Goal: Task Accomplishment & Management: Manage account settings

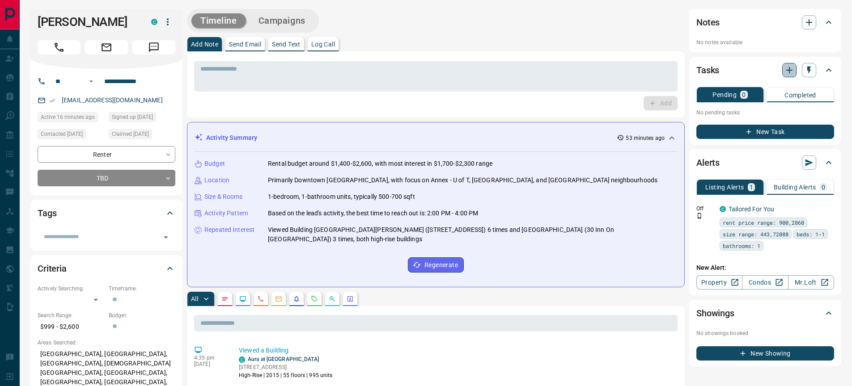
click at [786, 65] on icon "button" at bounding box center [789, 70] width 11 height 11
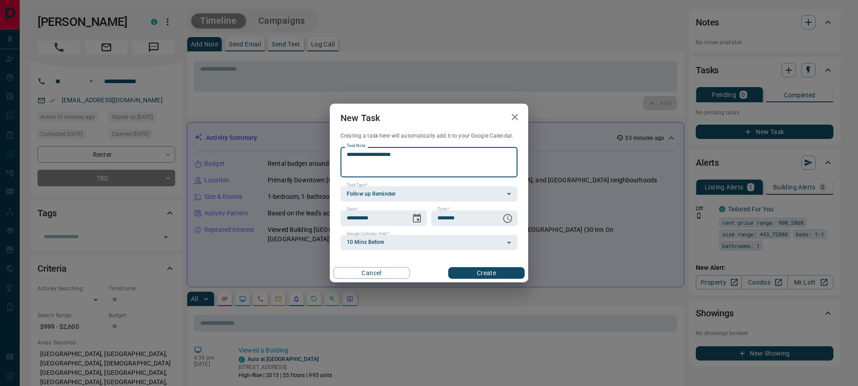
type textarea "**********"
click at [487, 271] on button "Create" at bounding box center [486, 273] width 76 height 12
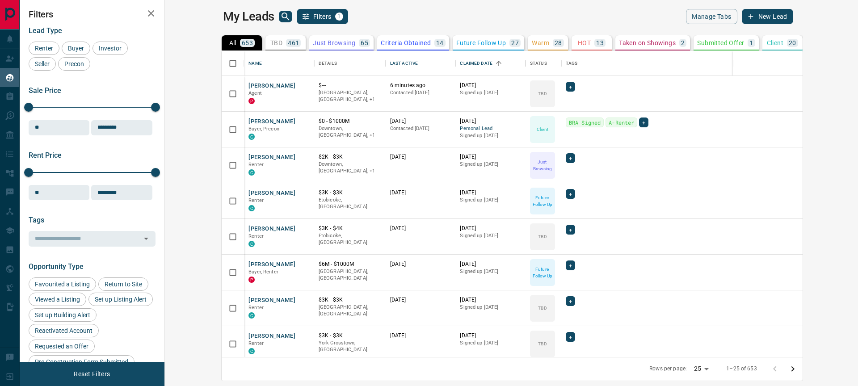
scroll to position [300, 683]
click at [150, 9] on icon "button" at bounding box center [151, 13] width 11 height 11
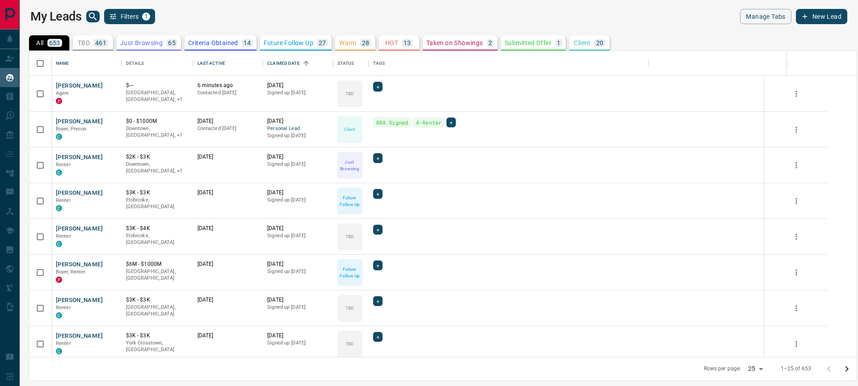
scroll to position [300, 821]
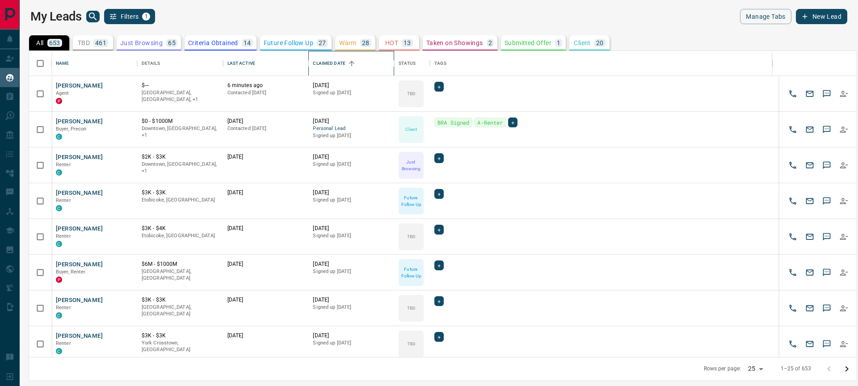
click at [336, 62] on div "Claimed Date" at bounding box center [329, 63] width 33 height 25
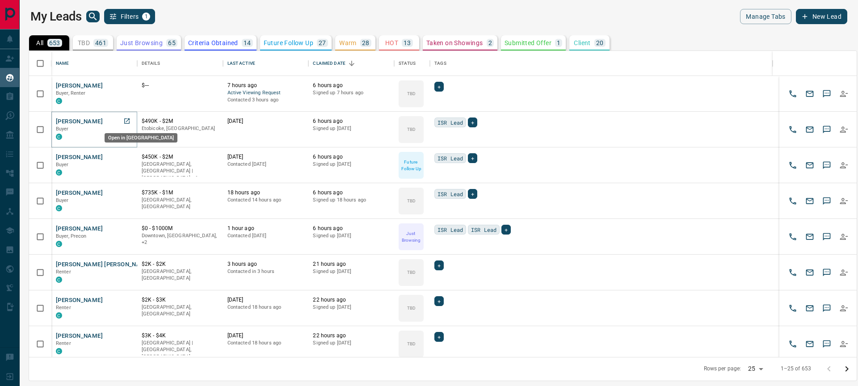
click at [130, 119] on icon "Open in New Tab" at bounding box center [126, 121] width 7 height 7
click at [126, 157] on icon "Open in New Tab" at bounding box center [126, 156] width 7 height 7
click at [128, 190] on icon "Open in New Tab" at bounding box center [126, 192] width 5 height 5
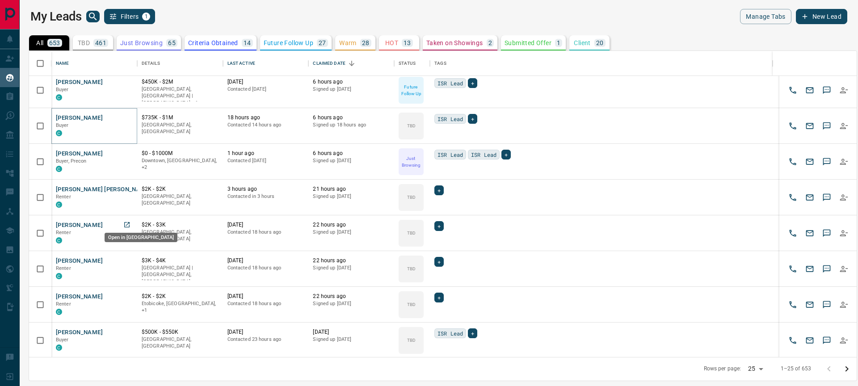
scroll to position [79, 0]
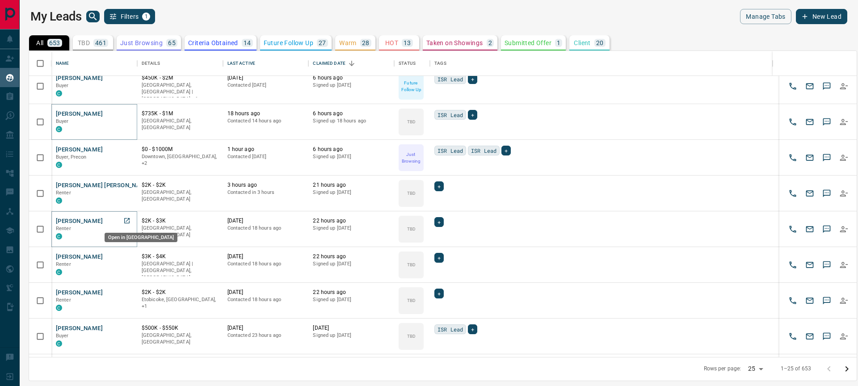
click at [129, 217] on icon "Open in New Tab" at bounding box center [126, 220] width 7 height 7
click at [128, 256] on icon "Open in New Tab" at bounding box center [126, 256] width 7 height 7
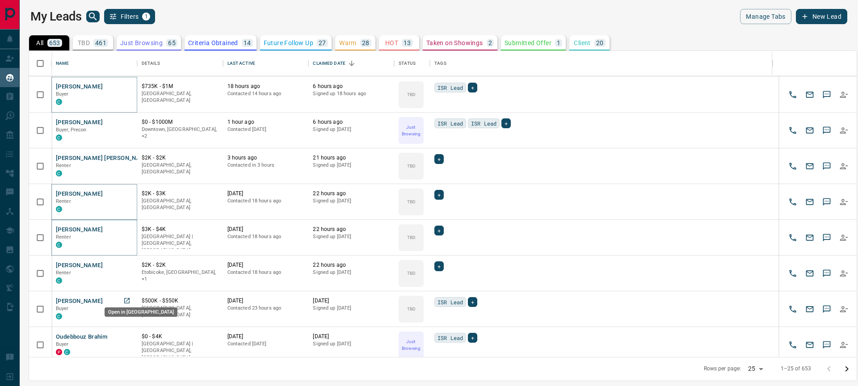
scroll to position [112, 0]
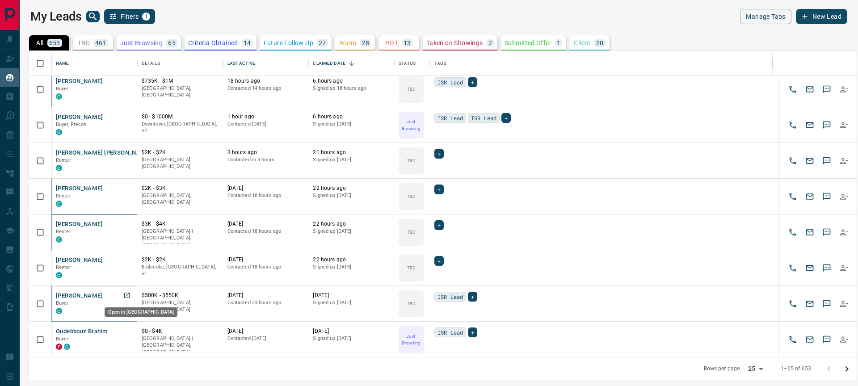
click at [127, 296] on icon "Open in New Tab" at bounding box center [126, 295] width 7 height 7
click at [124, 293] on icon "Open in New Tab" at bounding box center [126, 295] width 5 height 5
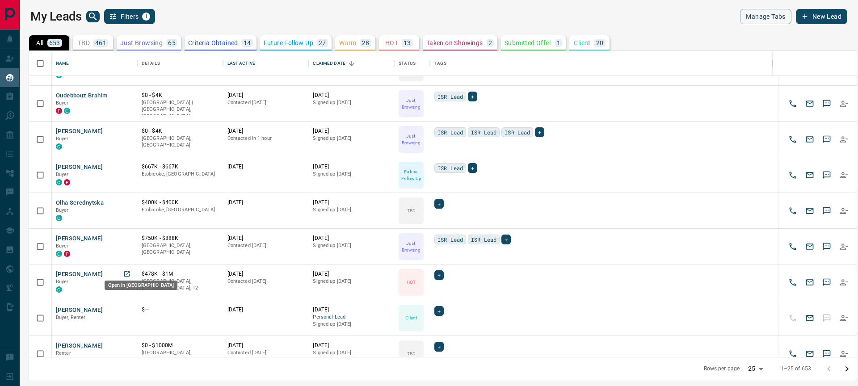
scroll to position [353, 0]
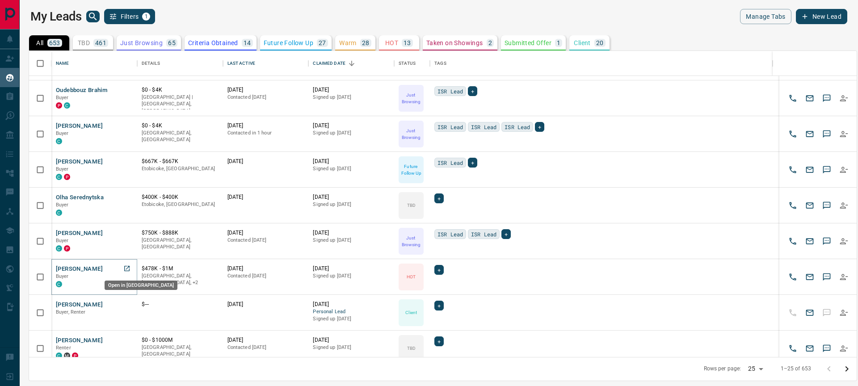
click at [125, 269] on icon "Open in New Tab" at bounding box center [126, 268] width 7 height 7
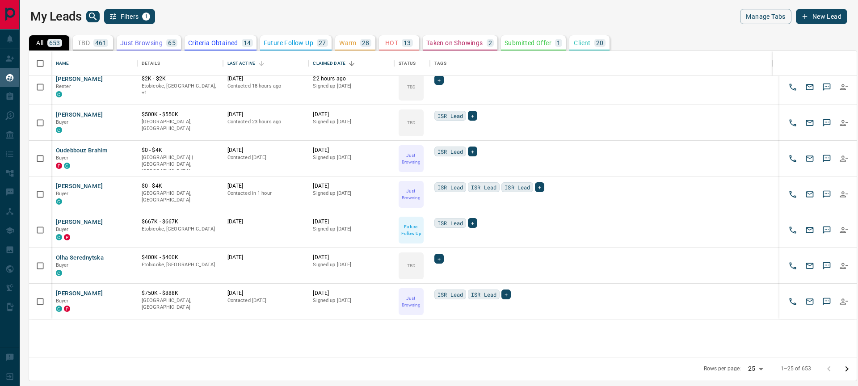
scroll to position [44, 0]
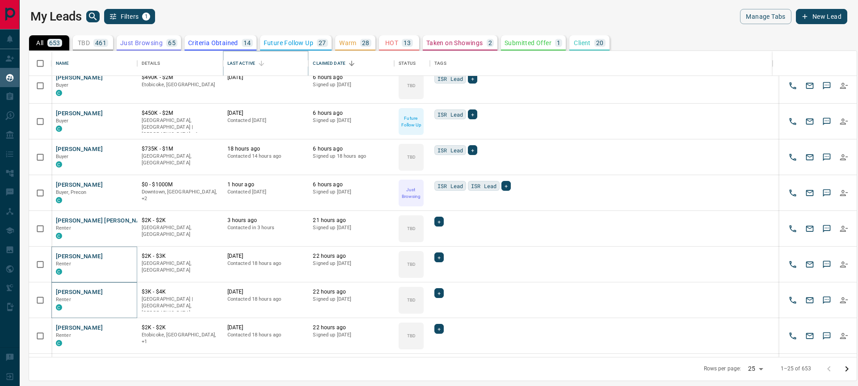
click at [264, 63] on icon "Sort" at bounding box center [261, 63] width 5 height 5
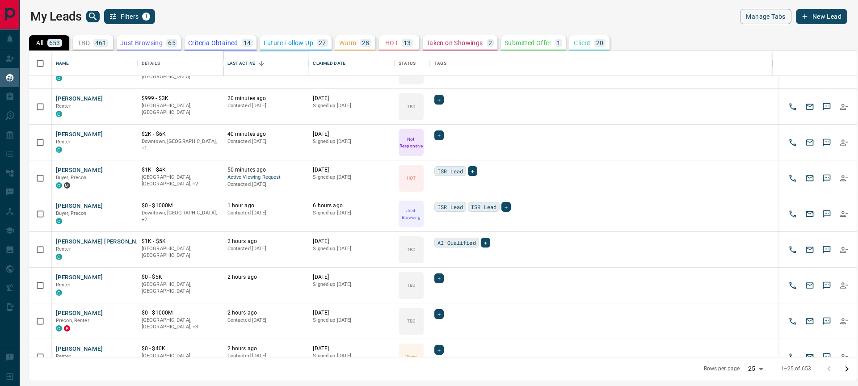
scroll to position [68, 0]
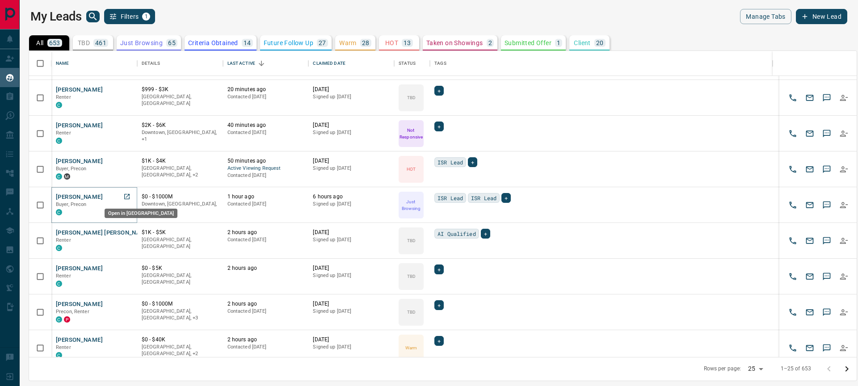
click at [127, 196] on icon "Open in New Tab" at bounding box center [126, 196] width 5 height 5
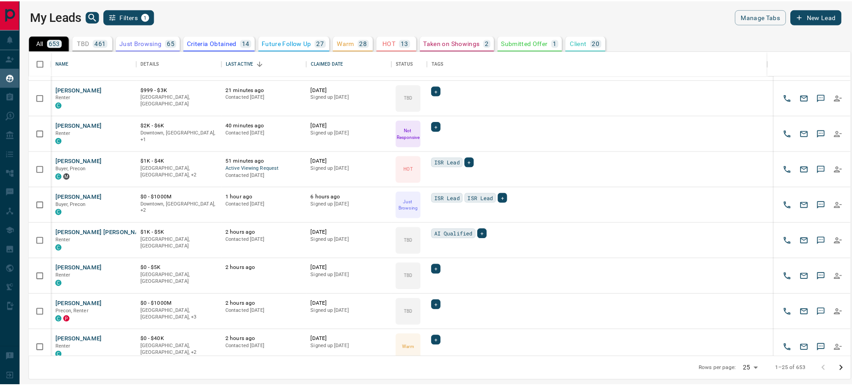
scroll to position [138, 0]
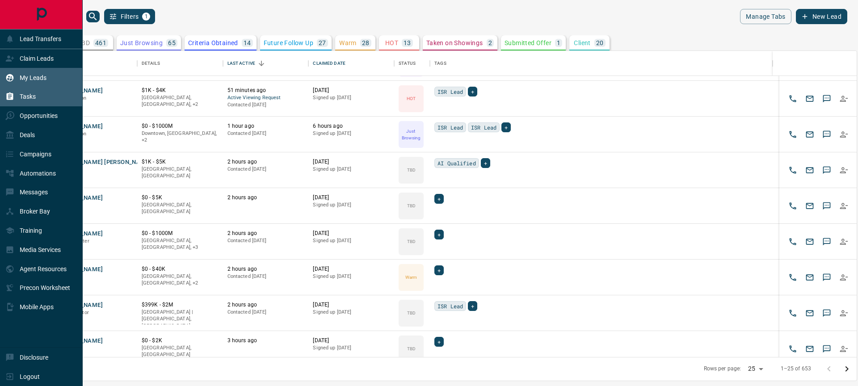
click at [29, 102] on div "Tasks" at bounding box center [20, 96] width 30 height 15
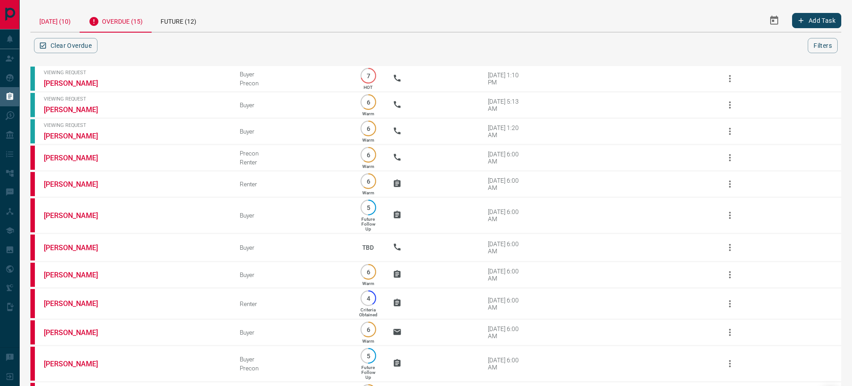
click at [74, 17] on div "Today (10)" at bounding box center [54, 20] width 49 height 23
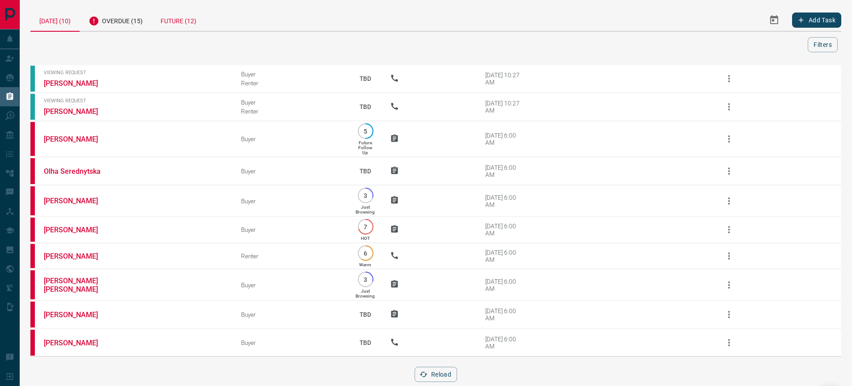
click at [193, 20] on div "Future (12)" at bounding box center [179, 20] width 54 height 22
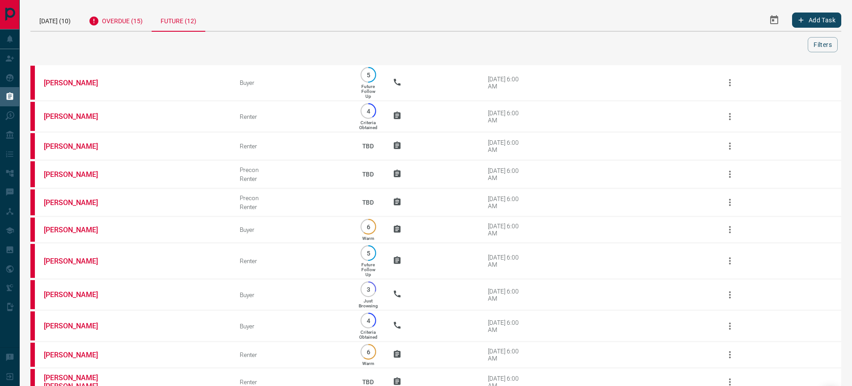
click at [108, 24] on div "Overdue (15)" at bounding box center [116, 20] width 72 height 22
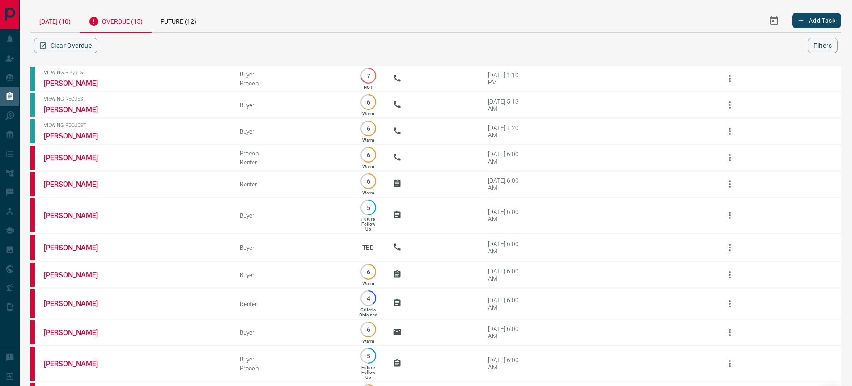
click at [72, 20] on div "Today (10)" at bounding box center [54, 20] width 49 height 23
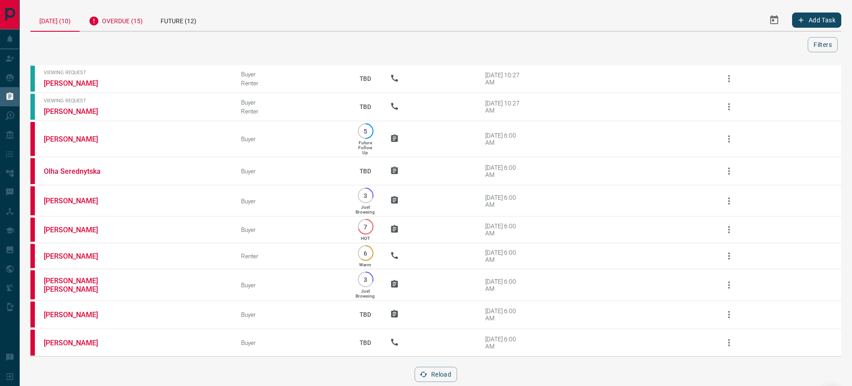
click at [141, 21] on div "Overdue (15)" at bounding box center [116, 20] width 72 height 22
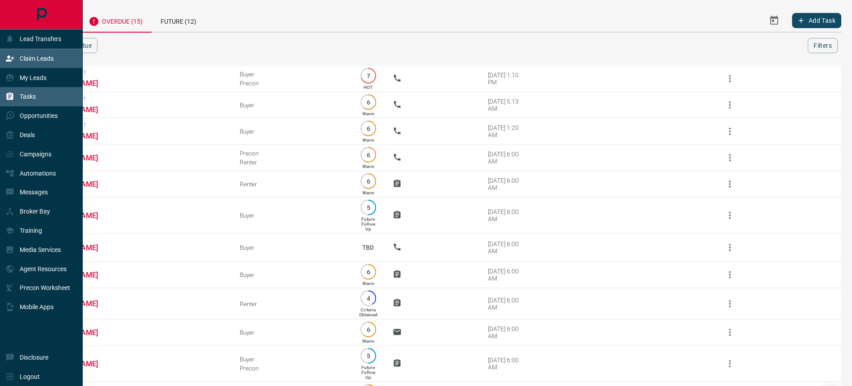
click at [24, 54] on div "Claim Leads" at bounding box center [29, 58] width 48 height 15
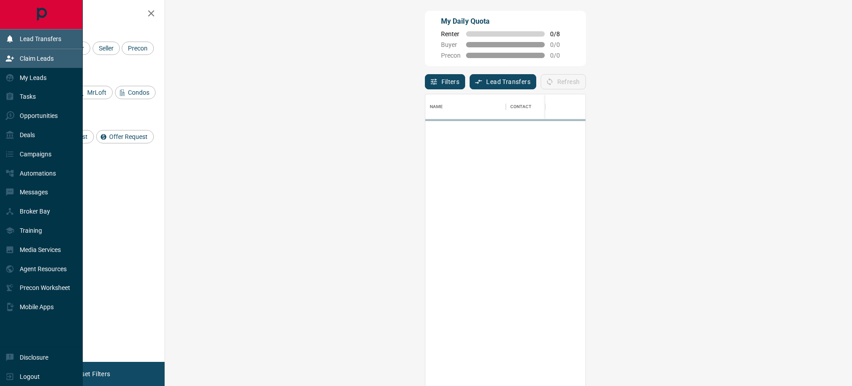
scroll to position [288, 661]
click at [23, 44] on div "Lead Transfers" at bounding box center [33, 39] width 56 height 15
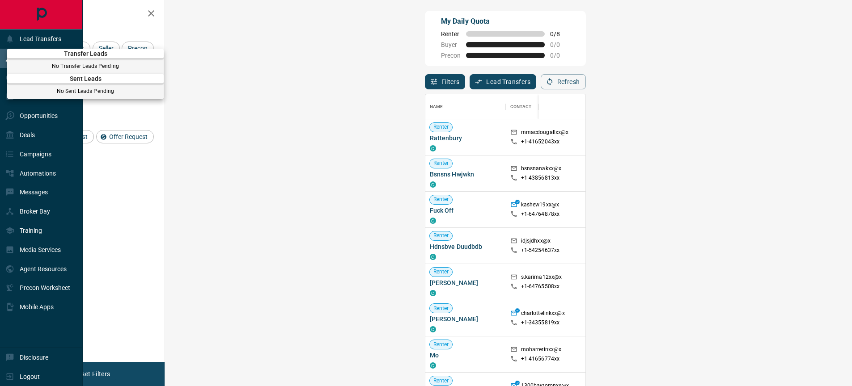
click at [78, 21] on div at bounding box center [426, 193] width 852 height 386
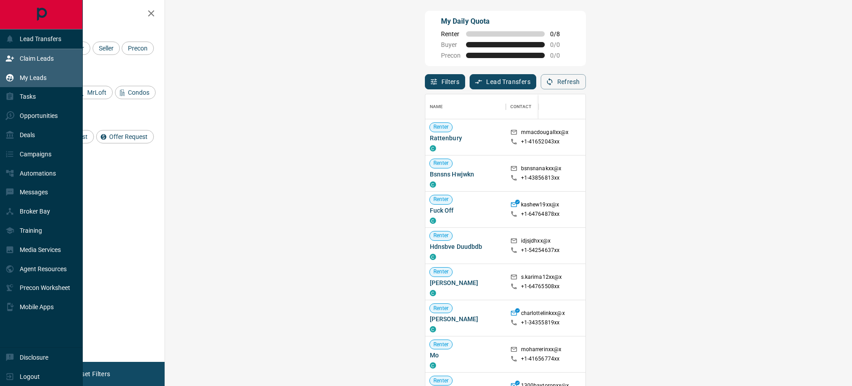
click at [33, 72] on div "My Leads" at bounding box center [25, 77] width 41 height 15
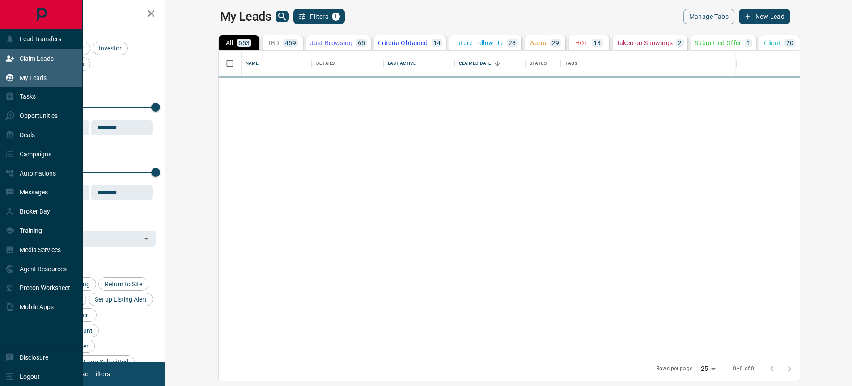
click at [39, 57] on p "Claim Leads" at bounding box center [37, 58] width 34 height 7
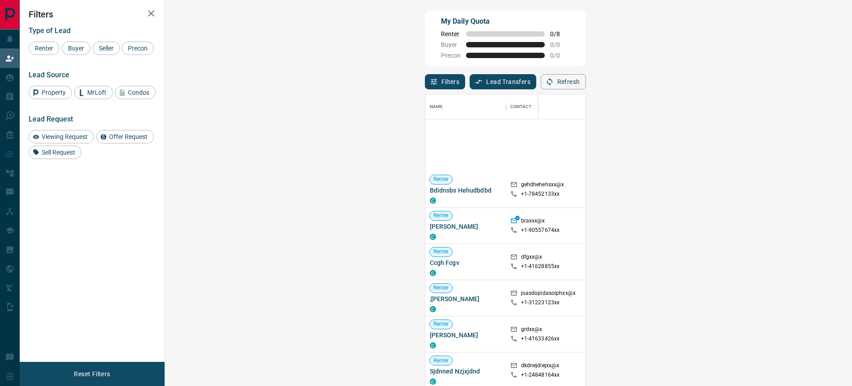
scroll to position [2564, 0]
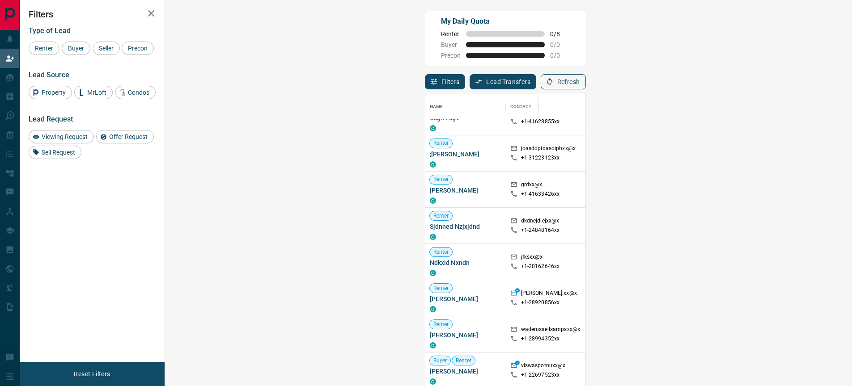
click at [553, 80] on icon "button" at bounding box center [549, 82] width 8 height 8
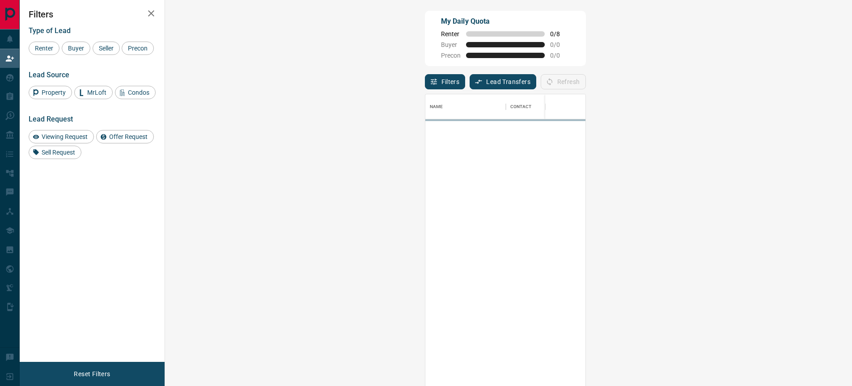
scroll to position [288, 661]
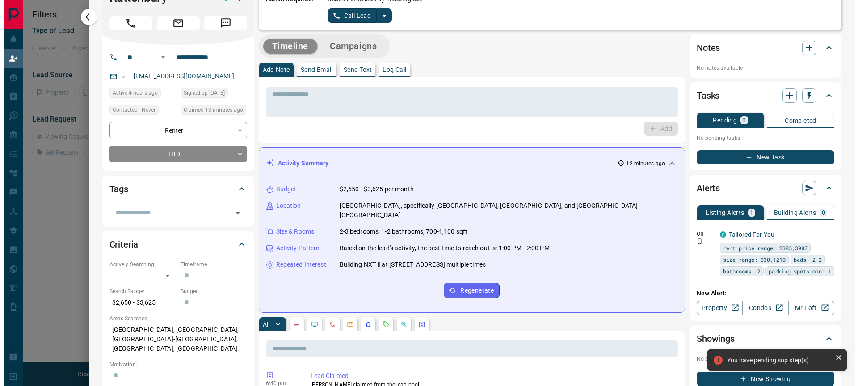
scroll to position [0, 0]
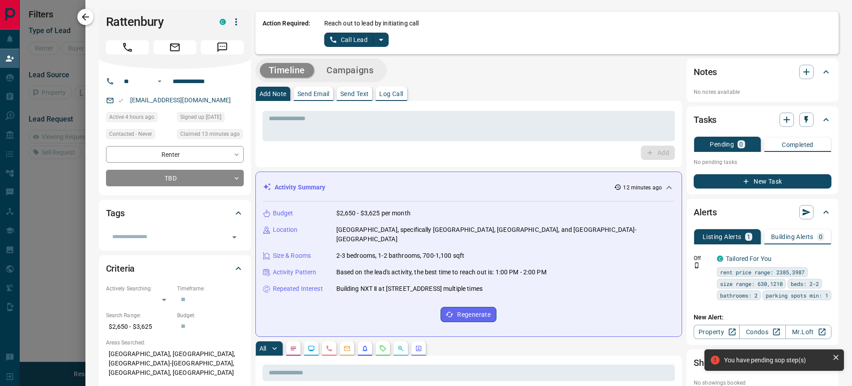
click at [82, 16] on icon "button" at bounding box center [85, 17] width 11 height 11
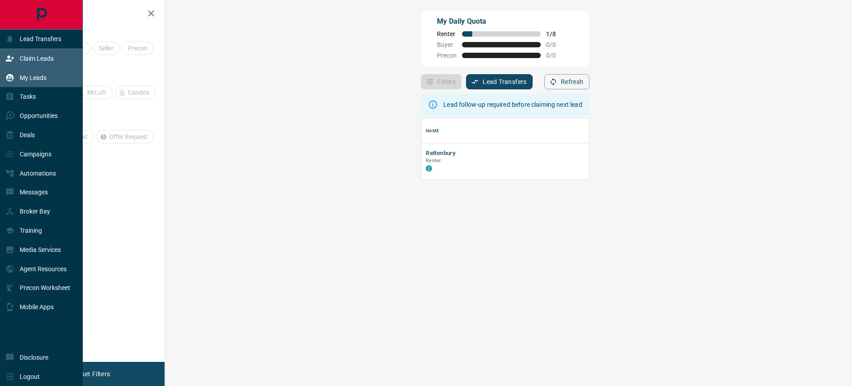
click at [12, 79] on icon at bounding box center [10, 78] width 8 height 8
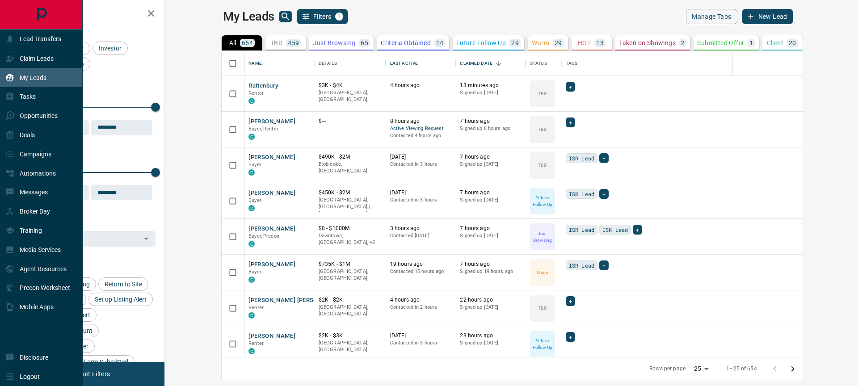
scroll to position [300, 683]
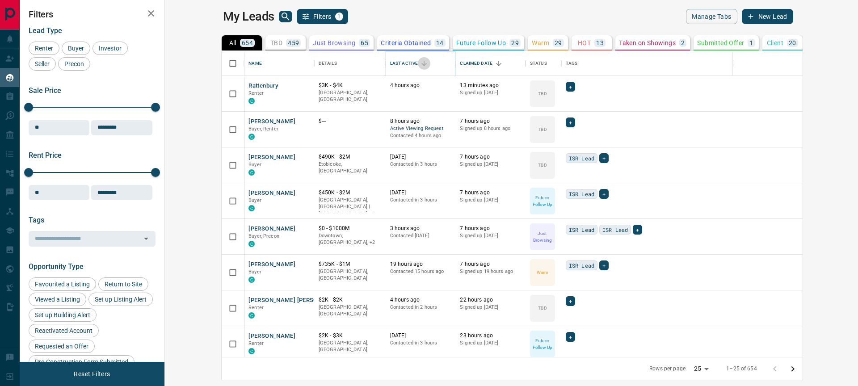
click at [420, 61] on icon "Sort" at bounding box center [424, 63] width 8 height 8
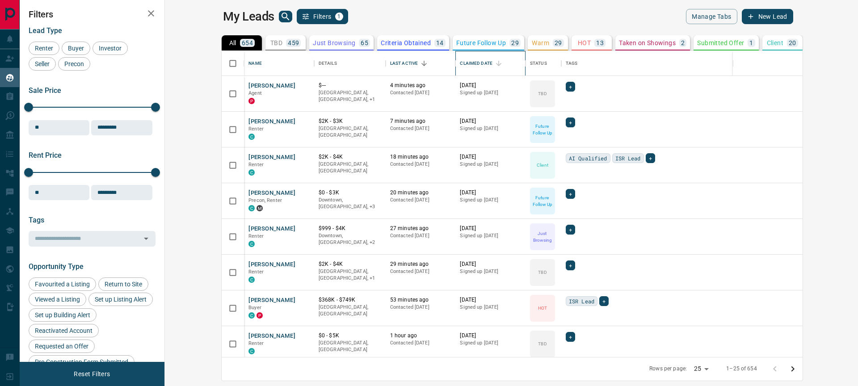
click at [460, 61] on div "Claimed Date" at bounding box center [476, 63] width 33 height 25
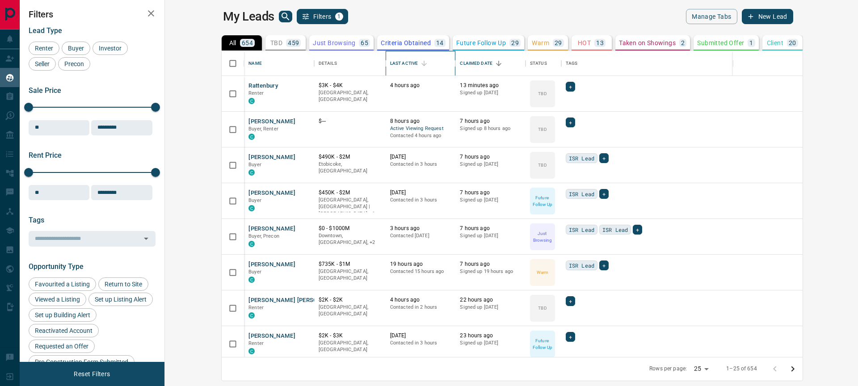
click at [390, 63] on div "Last Active" at bounding box center [404, 63] width 28 height 25
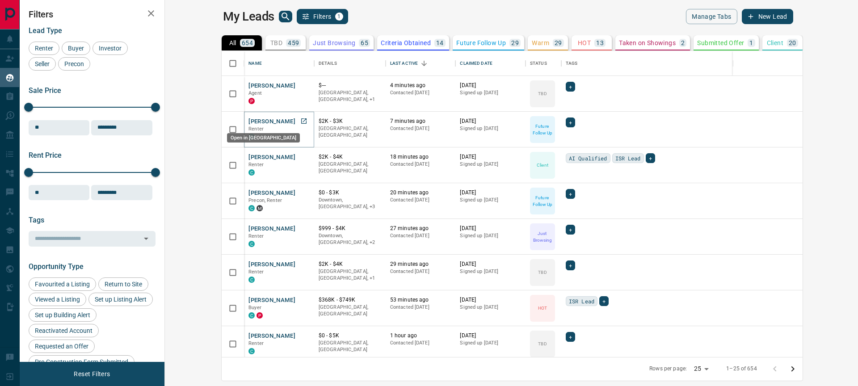
click at [300, 122] on icon "Open in New Tab" at bounding box center [303, 121] width 7 height 7
click at [300, 299] on icon "Open in New Tab" at bounding box center [303, 299] width 7 height 7
drag, startPoint x: 249, startPoint y: 262, endPoint x: 322, endPoint y: 78, distance: 197.1
click at [300, 262] on icon "Open in New Tab" at bounding box center [303, 264] width 7 height 7
click at [300, 227] on icon "Open in New Tab" at bounding box center [303, 228] width 7 height 7
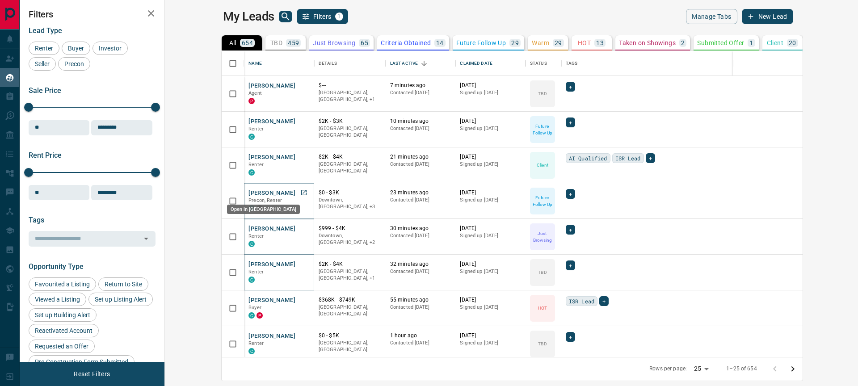
click at [301, 190] on icon "Open in New Tab" at bounding box center [303, 192] width 5 height 5
